Goal: Transaction & Acquisition: Purchase product/service

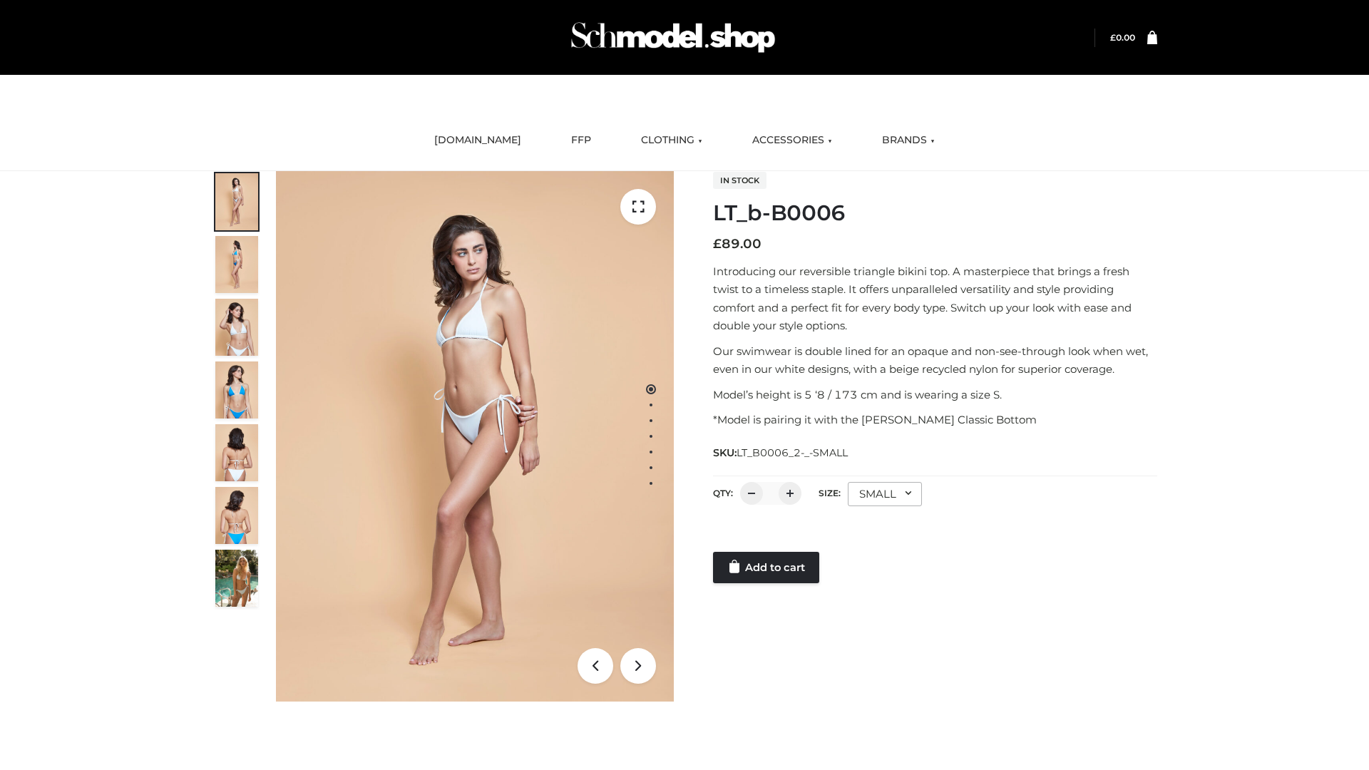
click at [767, 568] on link "Add to cart" at bounding box center [766, 567] width 106 height 31
